Goal: Task Accomplishment & Management: Use online tool/utility

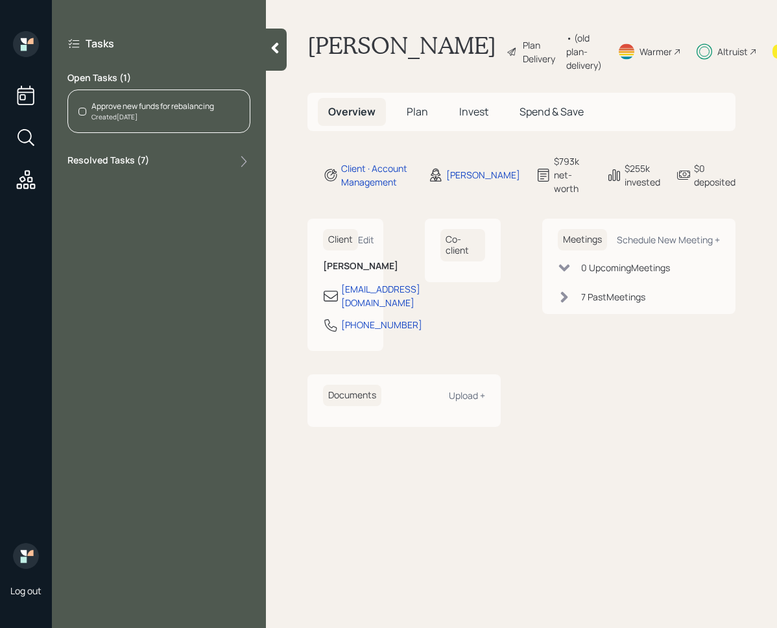
click at [219, 156] on div "Resolved Tasks ( 7 )" at bounding box center [158, 162] width 183 height 16
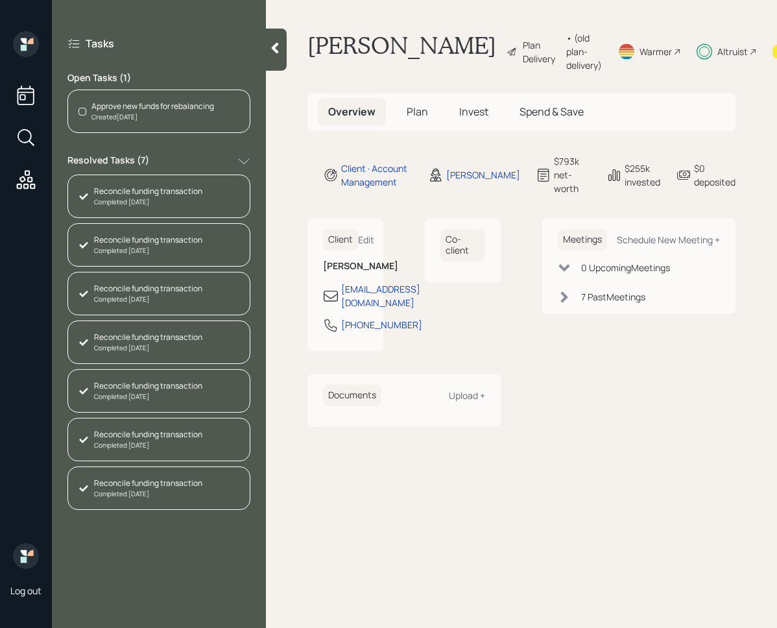
click at [169, 497] on div "Completed 3 days ago" at bounding box center [148, 494] width 108 height 10
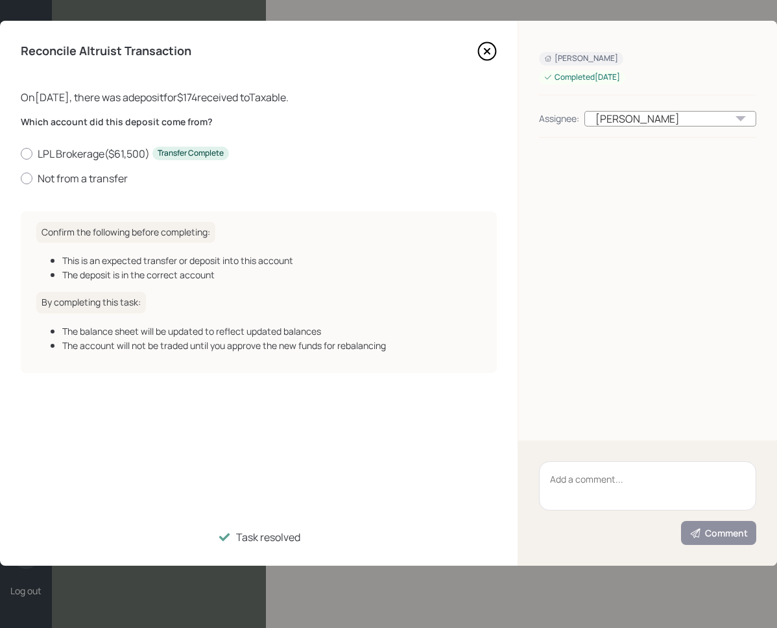
click at [486, 52] on icon at bounding box center [487, 51] width 5 height 5
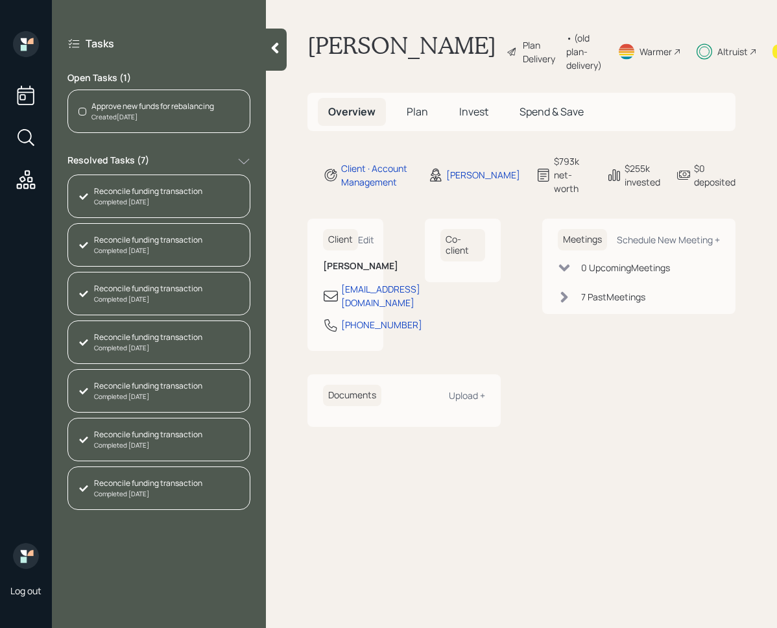
click at [179, 446] on div "Completed 3 days ago" at bounding box center [148, 445] width 108 height 10
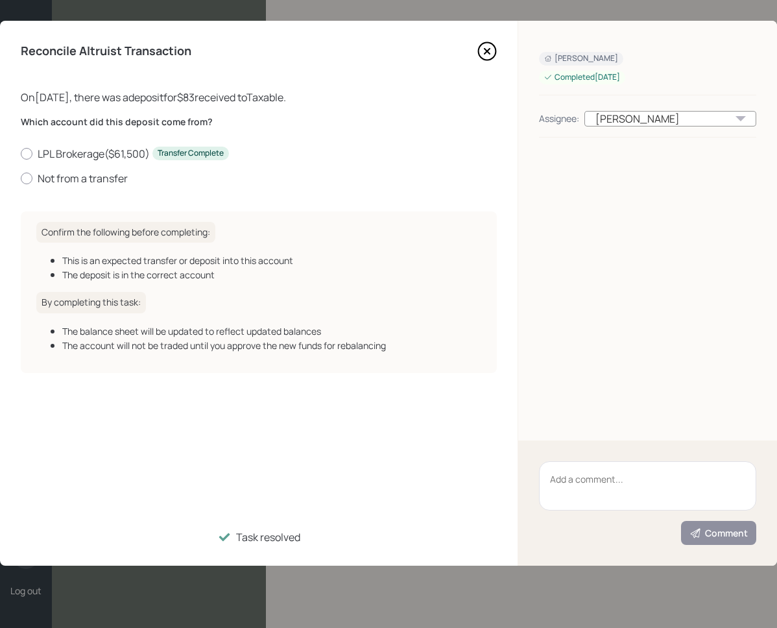
click at [492, 47] on icon at bounding box center [486, 51] width 19 height 19
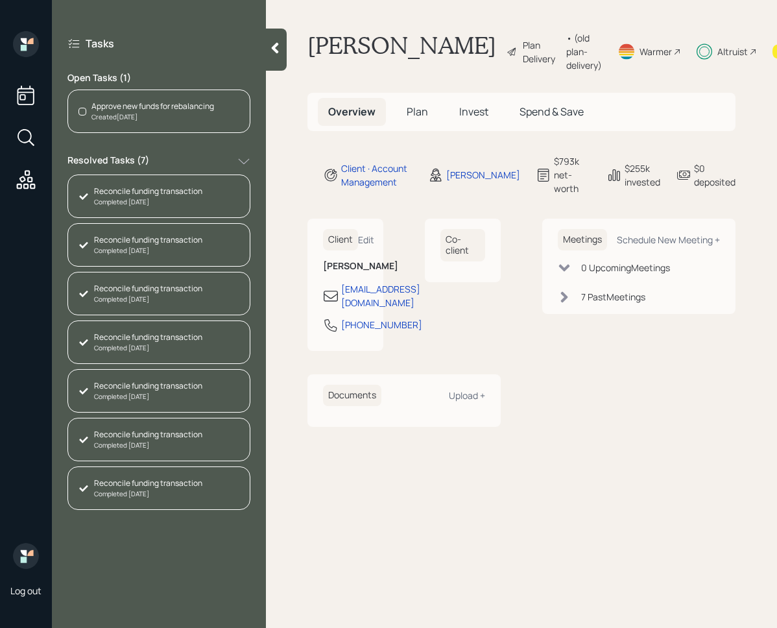
click at [186, 390] on div "Reconcile funding transaction" at bounding box center [148, 386] width 108 height 12
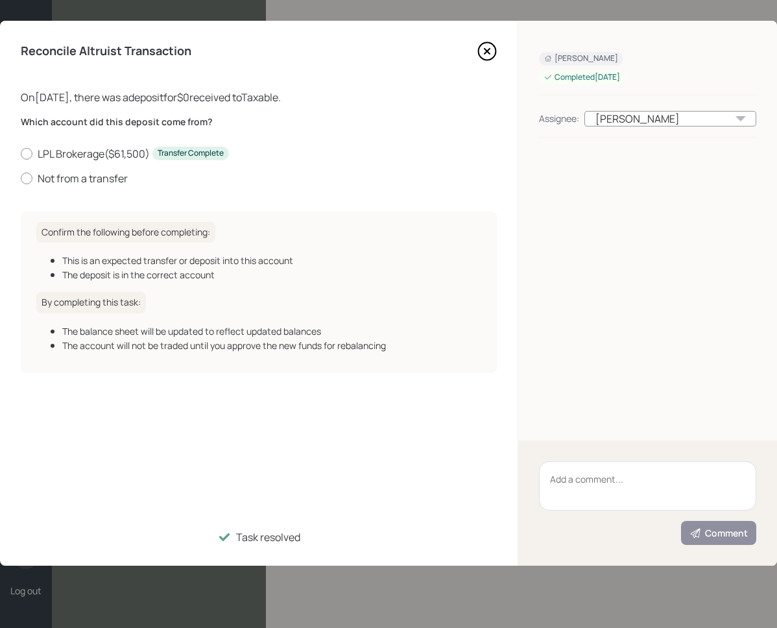
click at [488, 43] on icon at bounding box center [488, 52] width 18 height 18
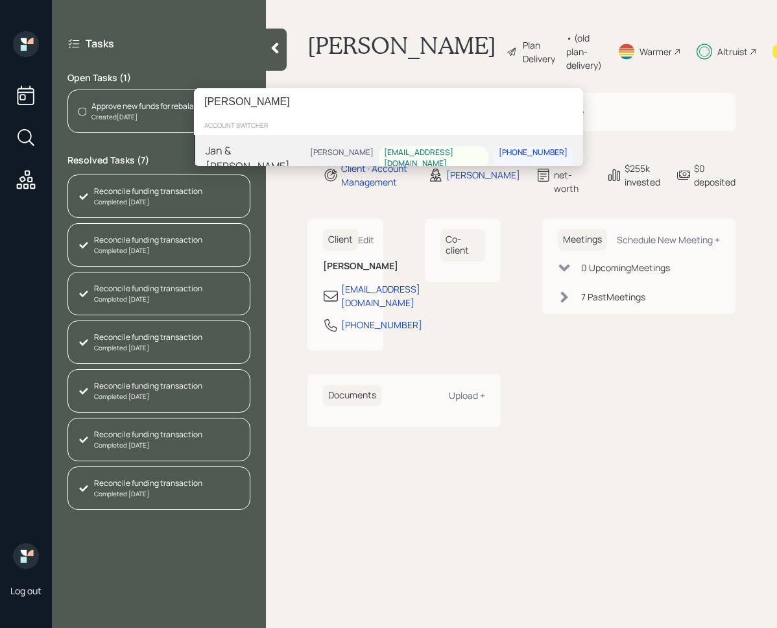
type input "[PERSON_NAME]"
click at [307, 150] on div "Jan & Edwin Wiles Eric Schwartz janbwiles@gmail.com 703-899-7193" at bounding box center [388, 158] width 389 height 47
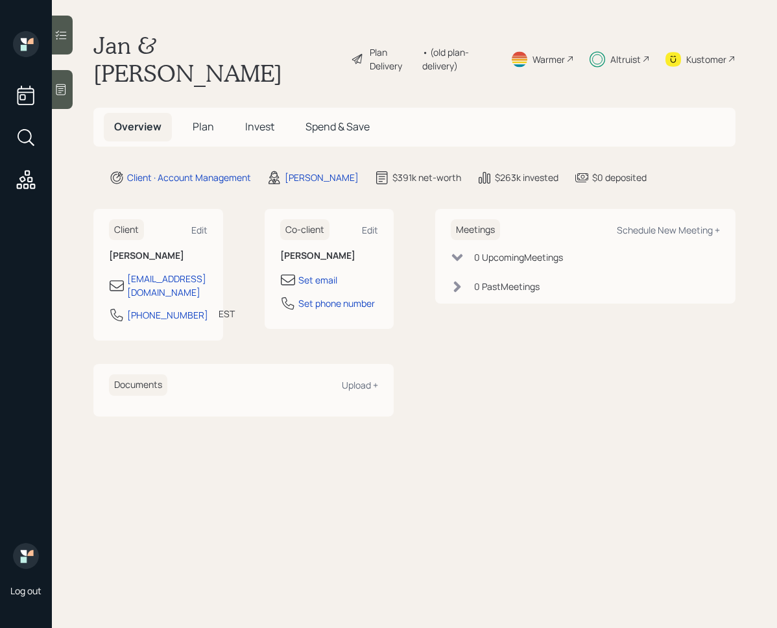
click at [245, 113] on h5 "Invest" at bounding box center [260, 127] width 50 height 28
